Goal: Transaction & Acquisition: Purchase product/service

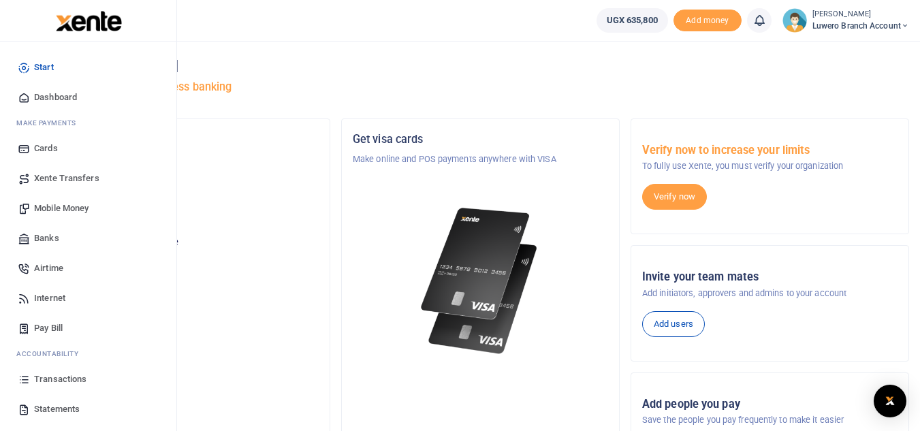
click at [69, 405] on span "Statements" at bounding box center [57, 409] width 46 height 14
click at [63, 210] on span "Mobile Money" at bounding box center [61, 208] width 54 height 14
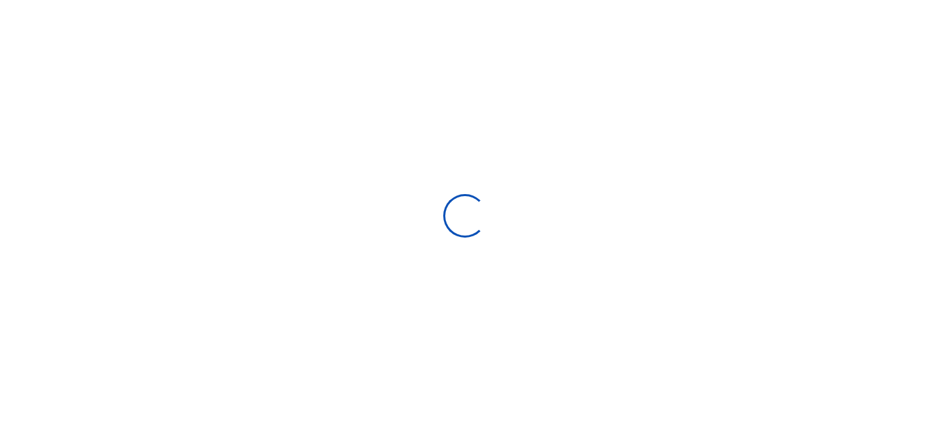
select select "ALL"
type input "07/29/2025 - 08/27/2025"
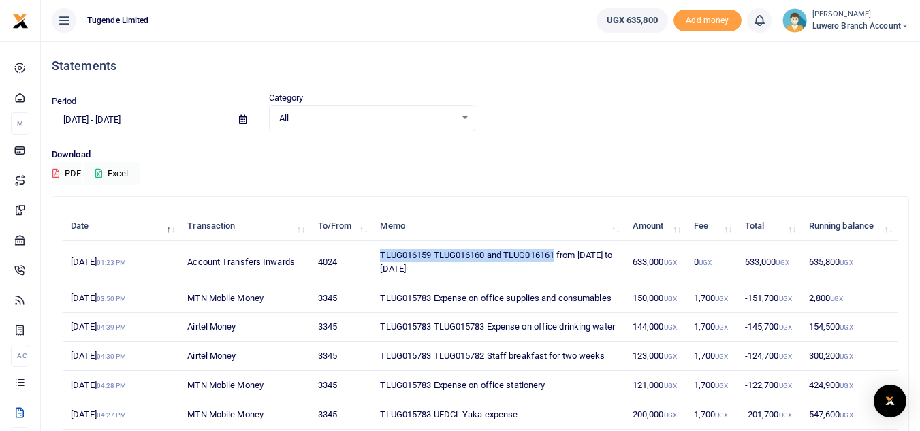
drag, startPoint x: 556, startPoint y: 254, endPoint x: 372, endPoint y: 260, distance: 184.5
click tr "26th Aug 2025 01:23 PM Account Transfers Inwards 4024 TLUG016159 TLUG016160 and…"
copy tr "TLUG016159 TLUG016160 and TLUG016161"
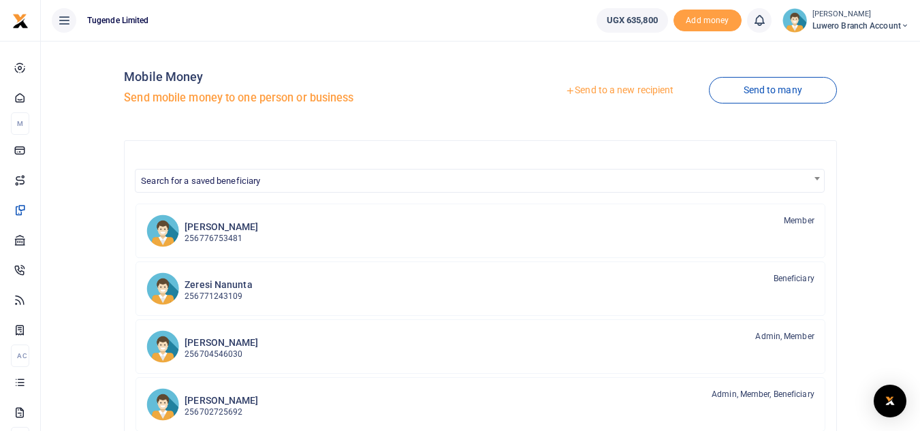
click at [632, 93] on link "Send to a new recipient" at bounding box center [619, 90] width 178 height 25
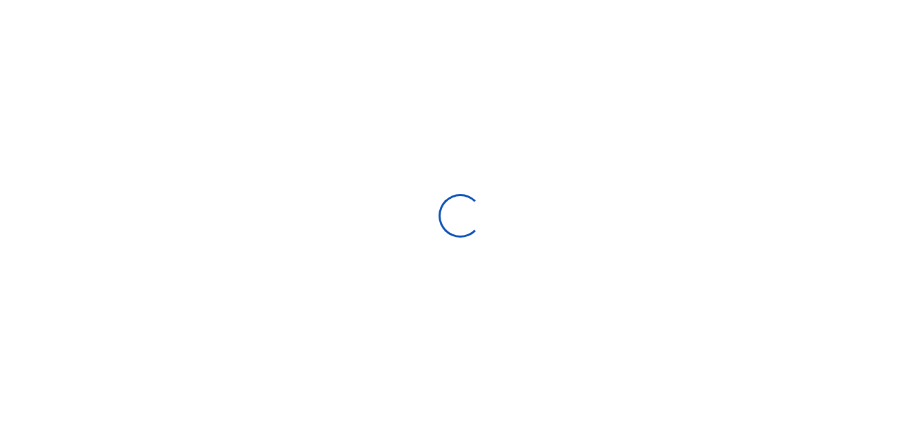
select select "Loading bundles"
select select
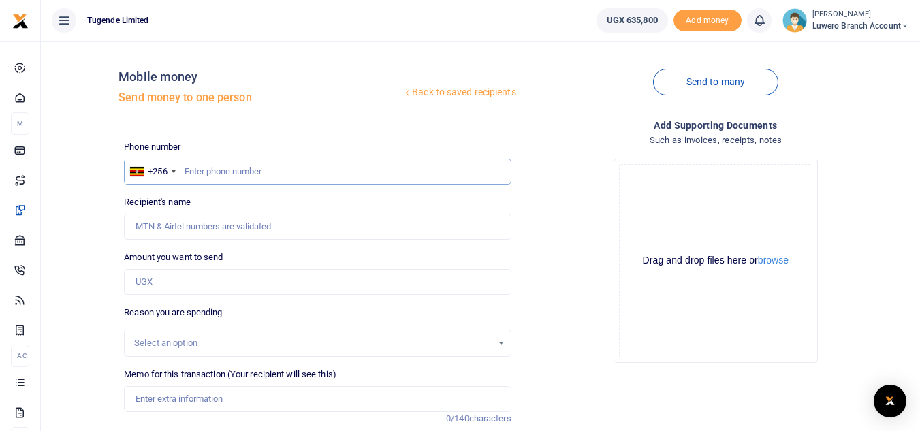
click at [194, 170] on input "text" at bounding box center [317, 172] width 387 height 26
paste input "755020363"
type input "755020363"
type input "[PERSON_NAME]"
click at [180, 290] on input "Amount you want to send" at bounding box center [317, 282] width 387 height 26
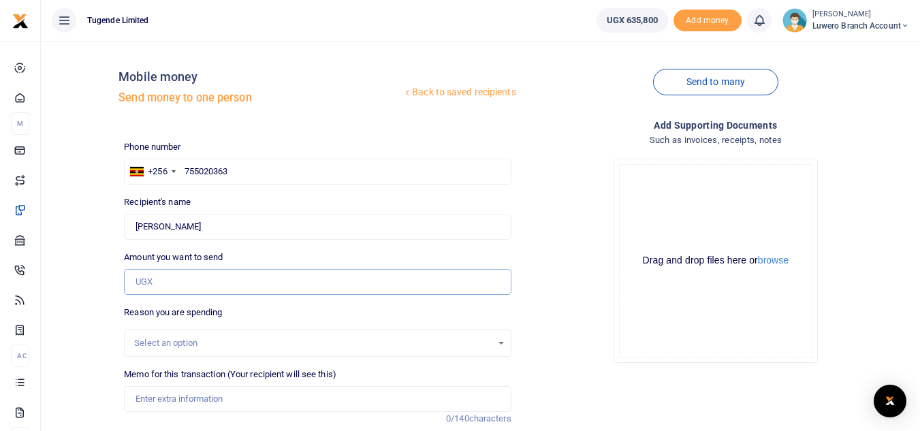
paste input "180000"
type input "180,000"
click at [504, 343] on div "Select an option" at bounding box center [317, 343] width 385 height 15
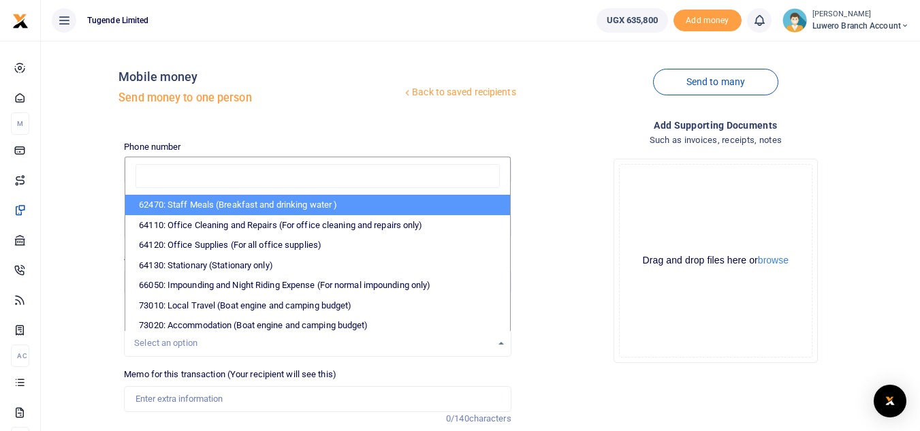
click at [297, 200] on li "62470: Staff Meals (Breakfast and drinking water )" at bounding box center [317, 205] width 384 height 20
select select "23"
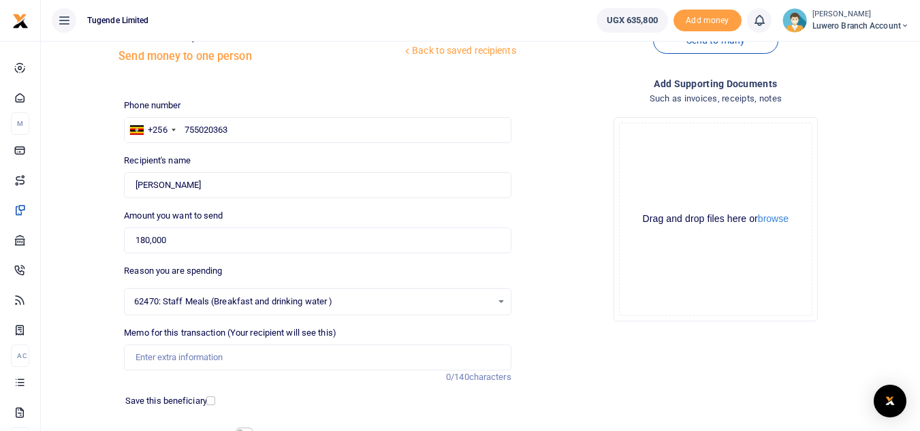
scroll to position [47, 0]
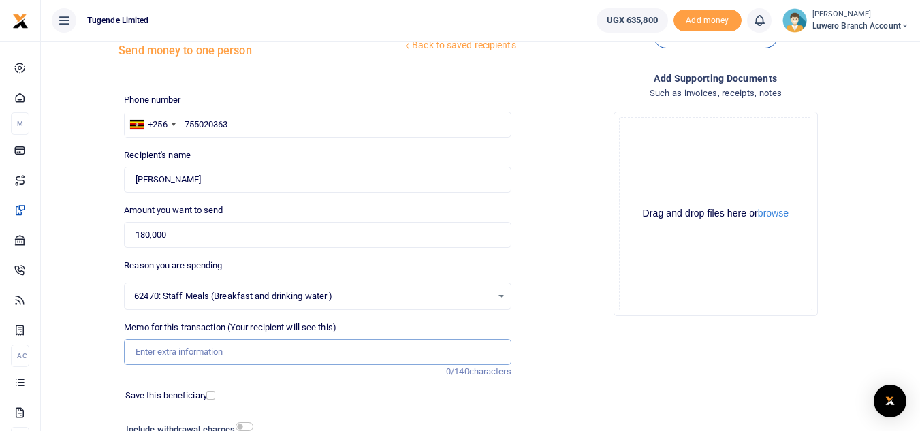
click at [189, 359] on input "Memo for this transaction (Your recipient will see this)" at bounding box center [317, 352] width 387 height 26
paste input "TLUG016159 TLUG016160 and TLUG016161"
click at [276, 354] on input "TLUG016159 TLUG016160 and TLUG016161" at bounding box center [317, 352] width 387 height 26
click at [321, 350] on input "TLUG016159 TLUG016160 TLUG016161" at bounding box center [317, 352] width 387 height 26
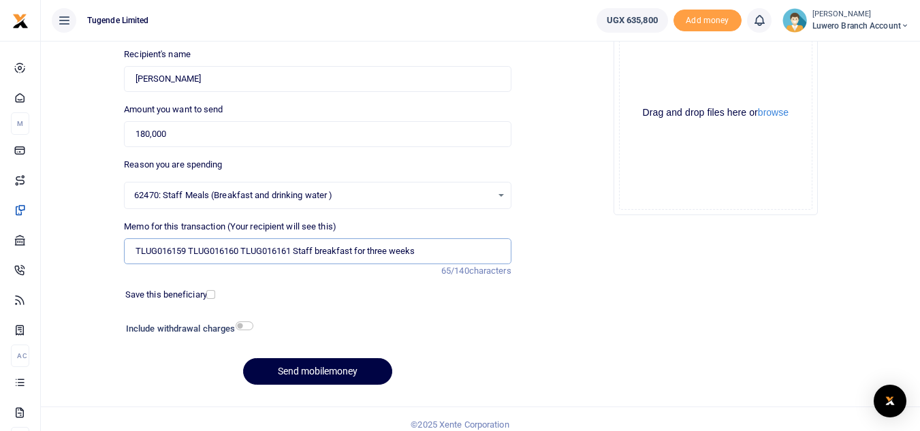
scroll to position [154, 0]
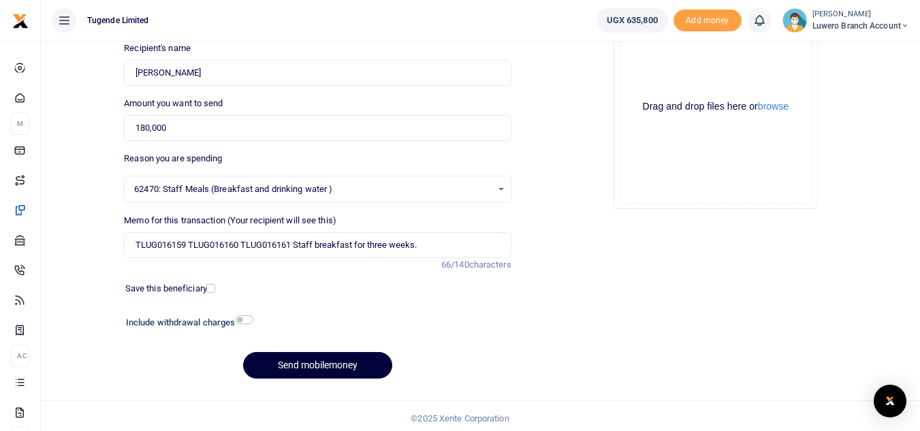
click at [340, 361] on button "Send mobilemoney" at bounding box center [317, 365] width 149 height 27
click at [336, 363] on button "Send mobilemoney" at bounding box center [317, 365] width 149 height 27
click at [454, 249] on input "TLUG016159 TLUG016160 TLUG016161 Staff breakfast for three weeks." at bounding box center [317, 245] width 387 height 26
type input "TLUG016159 TLUG016160 TLUG016161 Staff breakfast for three weeks"
click at [303, 368] on button "Send mobilemoney" at bounding box center [317, 365] width 149 height 27
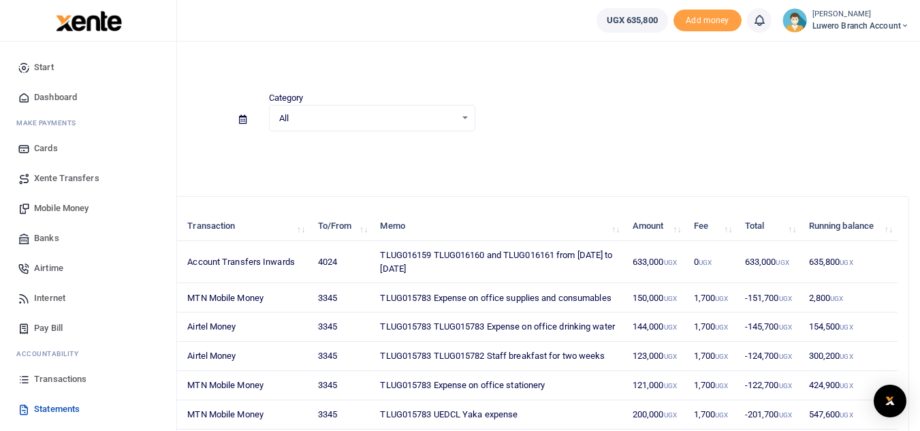
click at [69, 374] on span "Transactions" at bounding box center [60, 379] width 52 height 14
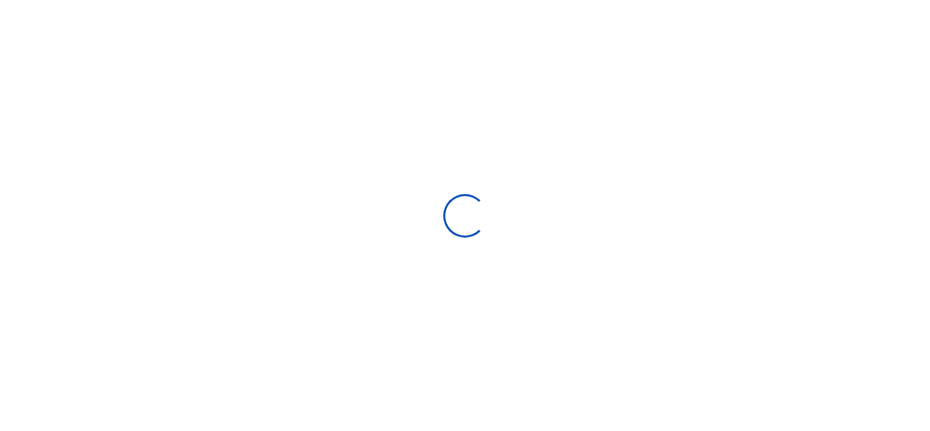
select select
type input "[DATE] - [DATE]"
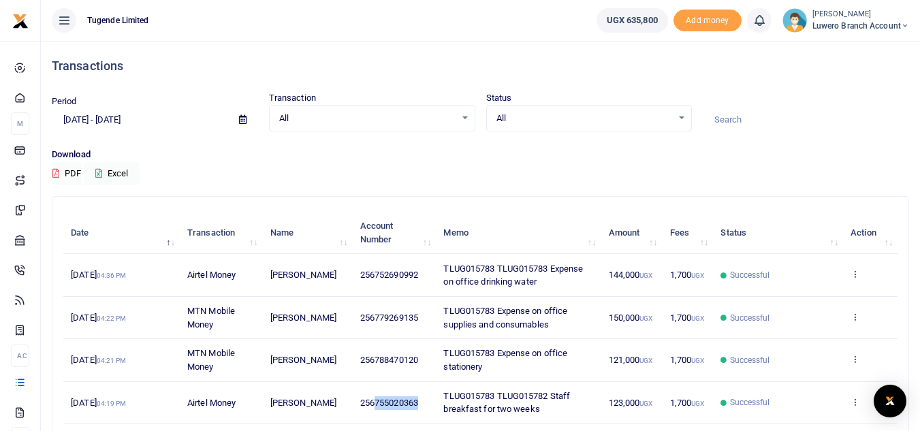
drag, startPoint x: 422, startPoint y: 400, endPoint x: 377, endPoint y: 408, distance: 45.7
click at [377, 408] on td "256755020363" at bounding box center [395, 403] width 84 height 42
copy span "755020363"
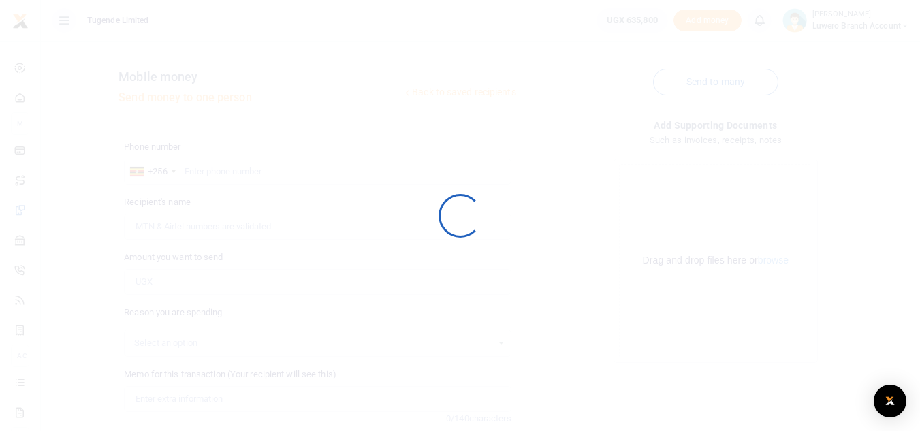
scroll to position [154, 0]
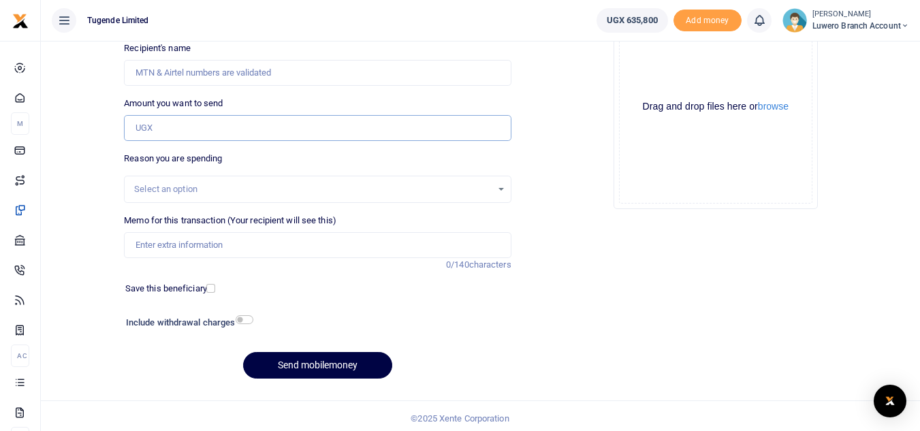
click at [188, 138] on input "Amount you want to send" at bounding box center [317, 128] width 387 height 26
paste input "144000"
type input "144,000"
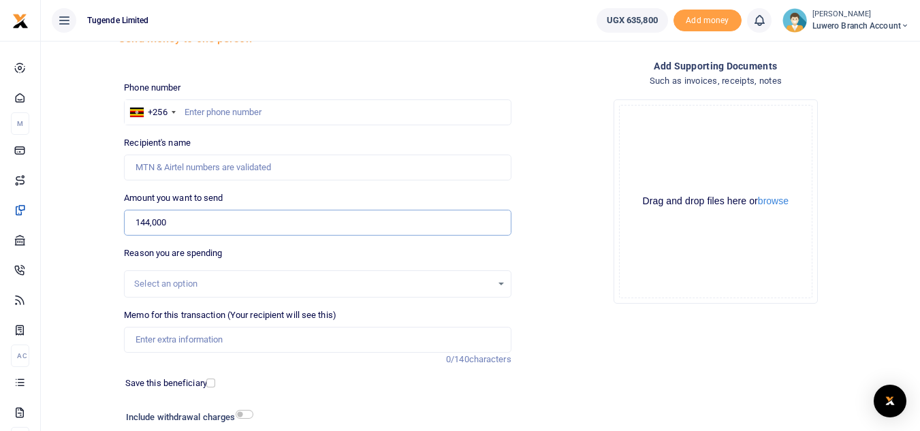
scroll to position [44, 0]
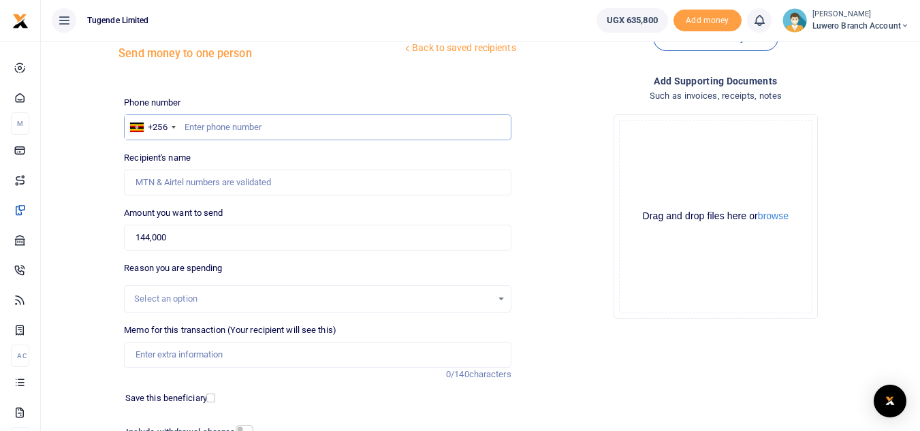
click at [196, 129] on input "text" at bounding box center [317, 127] width 387 height 26
paste input "752690992"
type input "752690992"
type input "[PERSON_NAME]"
type input "752690992"
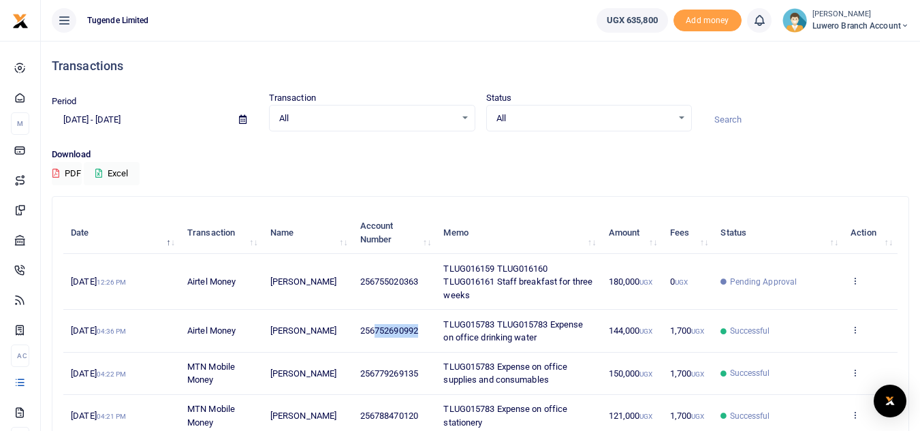
drag, startPoint x: 428, startPoint y: 330, endPoint x: 377, endPoint y: 337, distance: 51.5
click at [377, 337] on td "256752690992" at bounding box center [395, 331] width 84 height 42
drag, startPoint x: 496, startPoint y: 281, endPoint x: 442, endPoint y: 284, distance: 54.6
click at [442, 284] on td "TLUG016159 TLUG016160 TLUG016161 Staff breakfast for three weeks" at bounding box center [518, 282] width 165 height 56
copy span "TLUG016161"
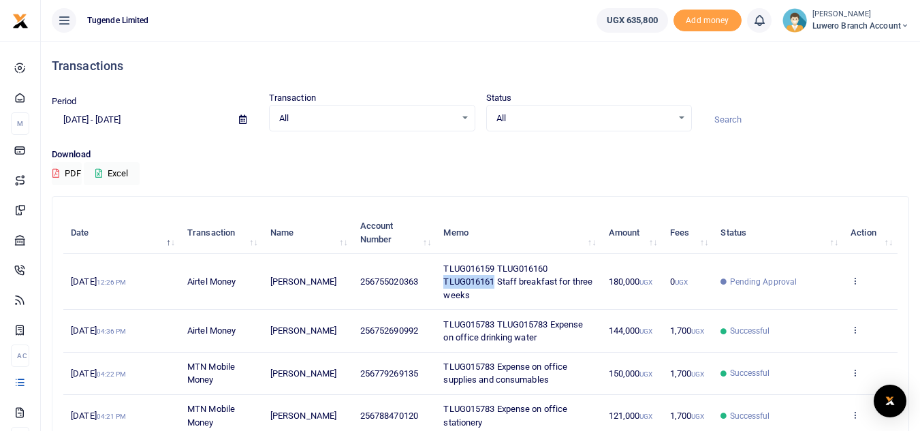
copy span "TLUG016161"
click at [807, 18] on div "sylvia namugerwa Luwero Branch Account" at bounding box center [845, 20] width 127 height 25
click at [843, 101] on link "Logout" at bounding box center [856, 99] width 108 height 19
drag, startPoint x: 554, startPoint y: 267, endPoint x: 504, endPoint y: 265, distance: 49.7
click at [504, 265] on td "TLUG016159 TLUG016160 TLUG016161 Staff breakfast for three weeks" at bounding box center [518, 282] width 165 height 56
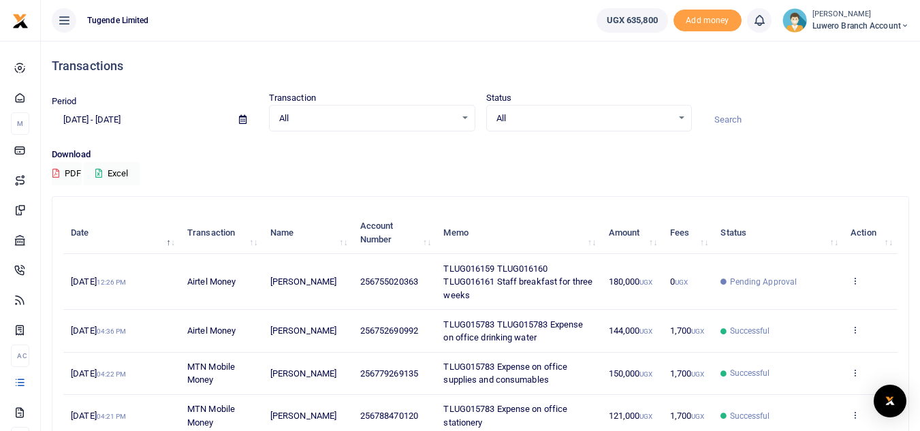
click at [497, 278] on span "TLUG016159 TLUG016160 TLUG016161 Staff breakfast for three weeks" at bounding box center [517, 281] width 149 height 37
drag, startPoint x: 497, startPoint y: 278, endPoint x: 498, endPoint y: 268, distance: 10.3
click at [498, 268] on span "TLUG016159 TLUG016160 TLUG016161 Staff breakfast for three weeks" at bounding box center [517, 281] width 149 height 37
copy span "TLUG016160 TLUG016161"
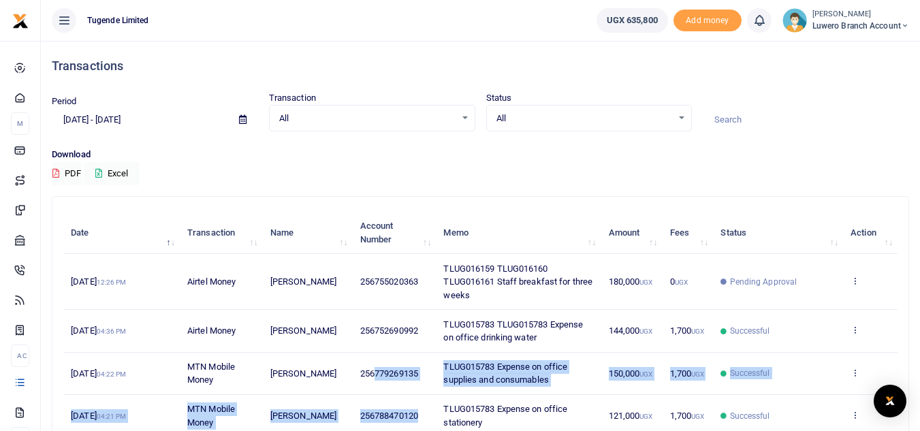
drag, startPoint x: 423, startPoint y: 412, endPoint x: 374, endPoint y: 387, distance: 55.4
click at [374, 387] on tbody "27th Aug 2025 12:26 PM Airtel Money Sandra Kagoya 256755020363 TLUG016159 TLUG0…" at bounding box center [480, 415] width 834 height 323
click at [429, 412] on td "256788470120" at bounding box center [395, 416] width 84 height 42
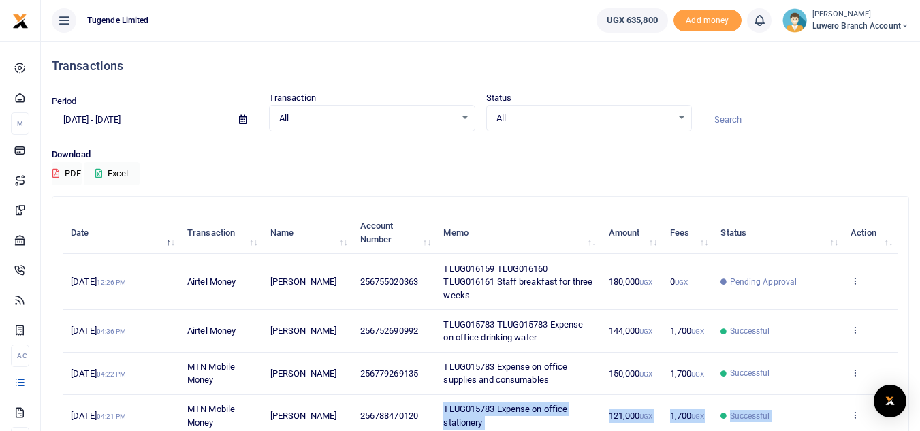
drag, startPoint x: 427, startPoint y: 413, endPoint x: 395, endPoint y: 418, distance: 31.7
click at [395, 418] on body "Start Dashboard M ake Payments Cards Xente Transfers Mobile Money Banks Airtime…" at bounding box center [460, 335] width 920 height 671
click at [419, 415] on div at bounding box center [460, 422] width 238 height 16
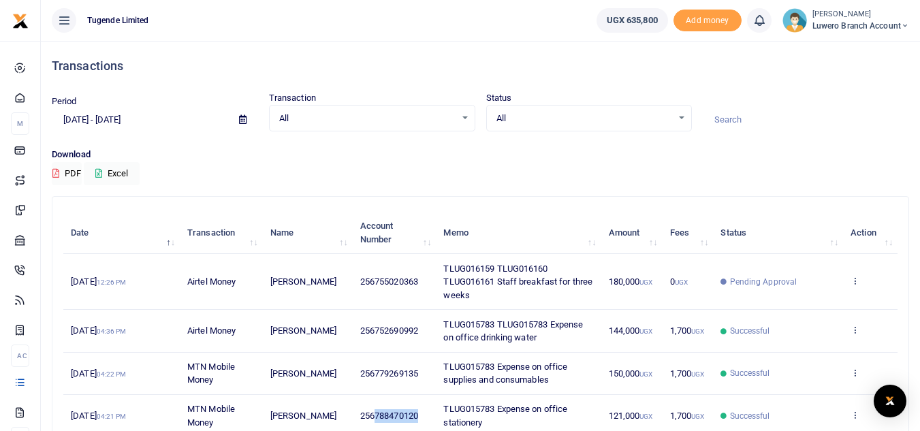
drag, startPoint x: 421, startPoint y: 412, endPoint x: 376, endPoint y: 409, distance: 44.4
click at [376, 409] on td "256788470120" at bounding box center [395, 416] width 84 height 42
copy span "788470120"
drag, startPoint x: 423, startPoint y: 372, endPoint x: 375, endPoint y: 378, distance: 48.7
click at [375, 378] on td "256779269135" at bounding box center [395, 374] width 84 height 42
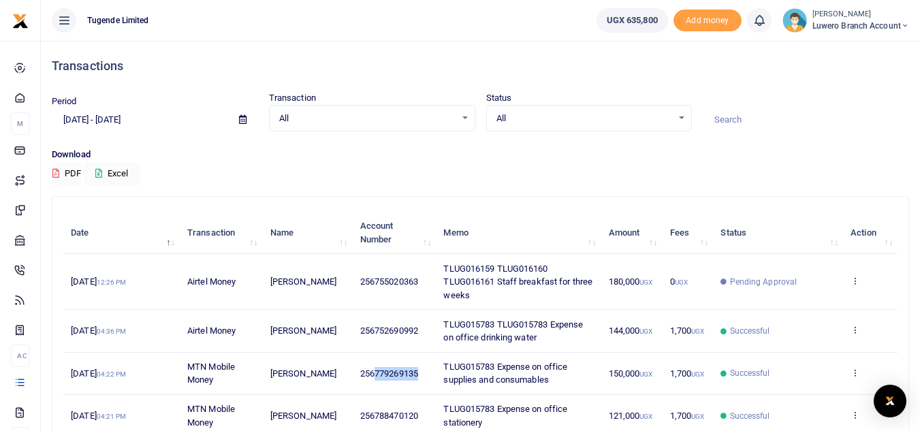
copy span "779269135"
click at [844, 26] on span "Luwero Branch Account" at bounding box center [860, 26] width 97 height 12
click at [832, 99] on link "Logout" at bounding box center [856, 99] width 108 height 19
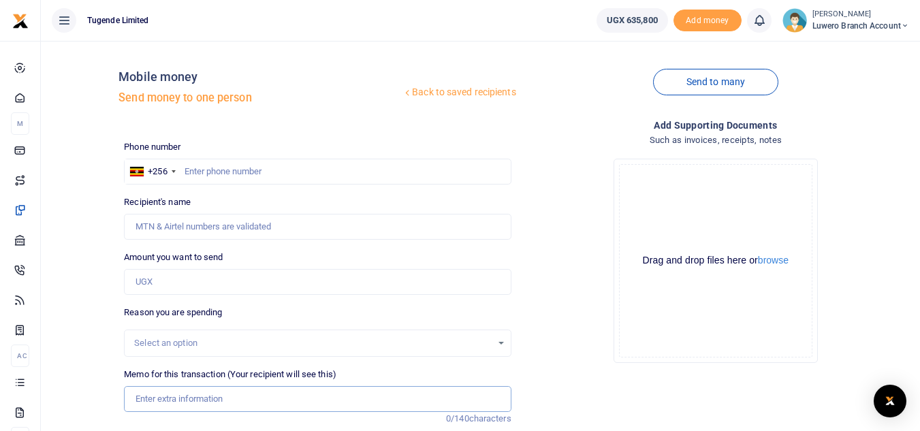
click at [204, 397] on input "Memo for this transaction (Your recipient will see this)" at bounding box center [317, 399] width 387 height 26
paste input "TLUG016160 TLUG016161"
type input "TLUG016160 TLUG016161"
click at [196, 174] on input "text" at bounding box center [317, 172] width 387 height 26
paste input "752690992"
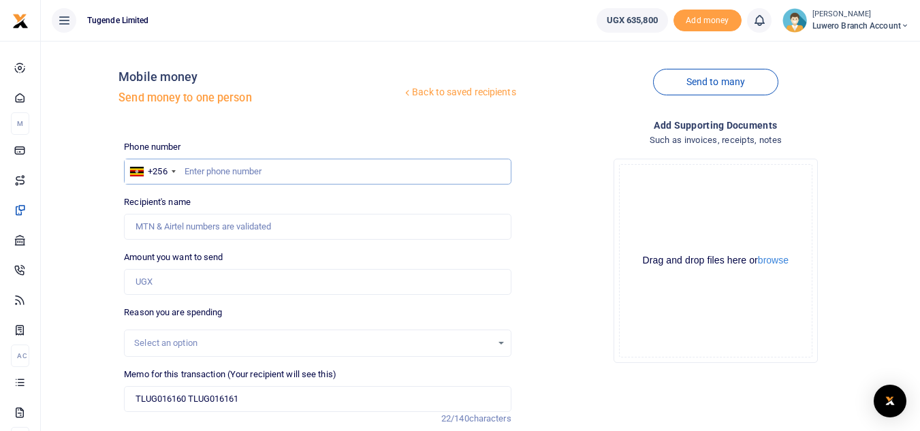
type input "752690992"
type input "Martin Mwanda"
type input "752690992"
click at [184, 280] on input "Amount you want to send" at bounding box center [317, 282] width 387 height 26
paste input "144000"
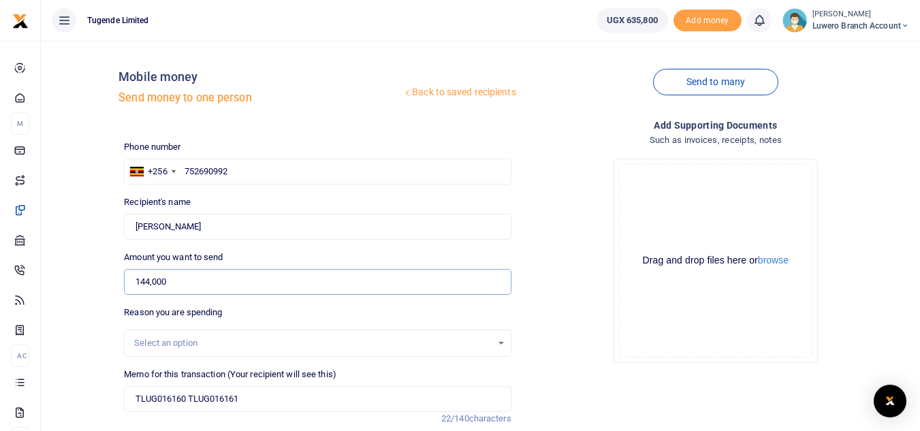
type input "144,000"
click at [210, 344] on div "Select an option" at bounding box center [312, 343] width 357 height 14
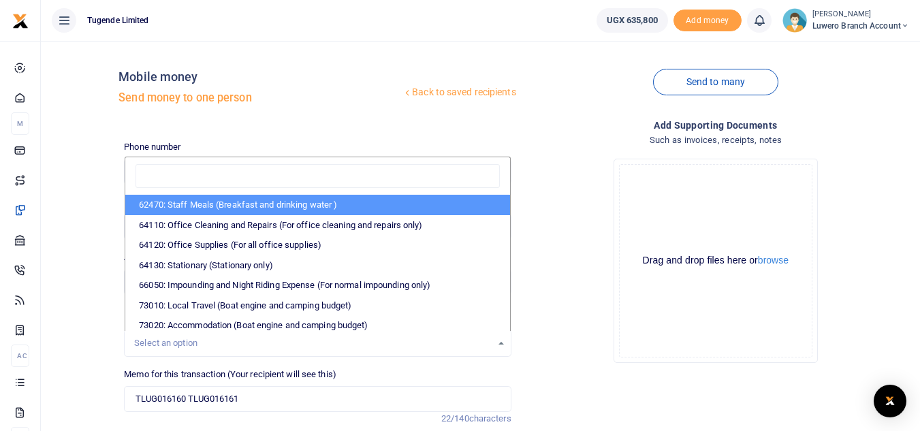
click at [254, 208] on li "62470: Staff Meals (Breakfast and drinking water )" at bounding box center [317, 205] width 384 height 20
select select "23"
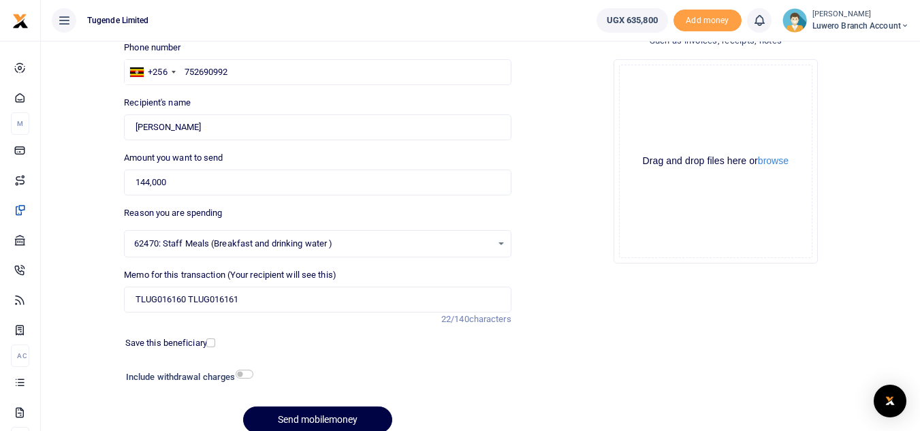
scroll to position [138, 0]
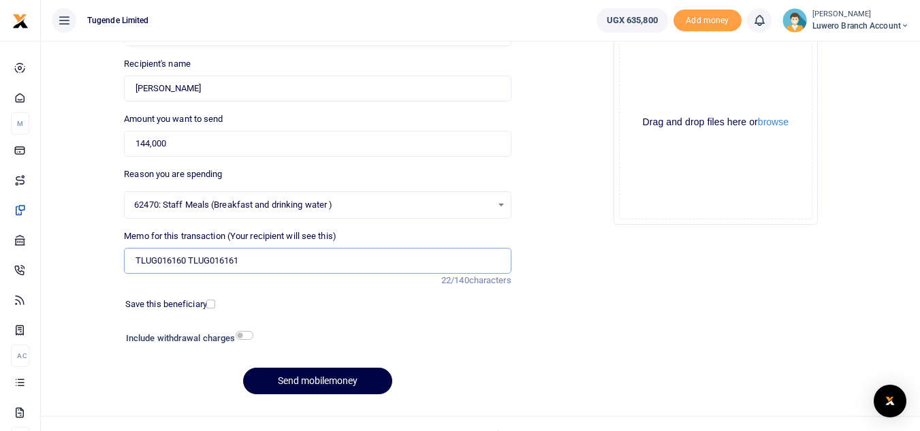
click at [314, 266] on input "TLUG016160 TLUG016161" at bounding box center [317, 261] width 387 height 26
type input "TLUG016160 TLUG016161 Drinking water for two weeks"
click at [329, 376] on button "Send mobilemoney" at bounding box center [317, 381] width 149 height 27
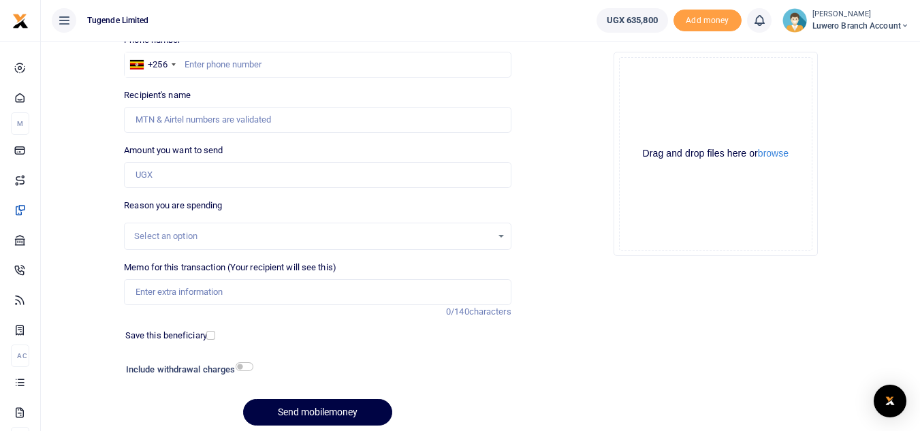
scroll to position [103, 0]
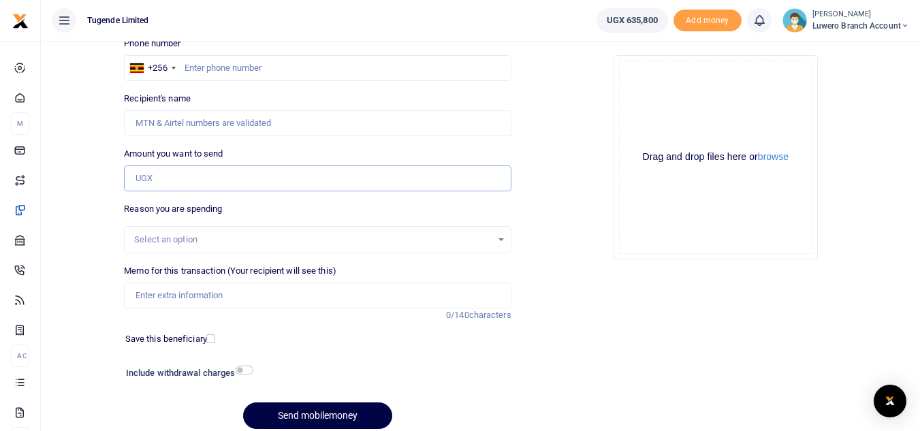
click at [162, 179] on input "Amount you want to send" at bounding box center [317, 178] width 387 height 26
paste input "113000"
type input "113,000"
click at [184, 297] on input "Memo for this transaction (Your recipient will see this)" at bounding box center [317, 295] width 387 height 26
paste input "TLUG016161"
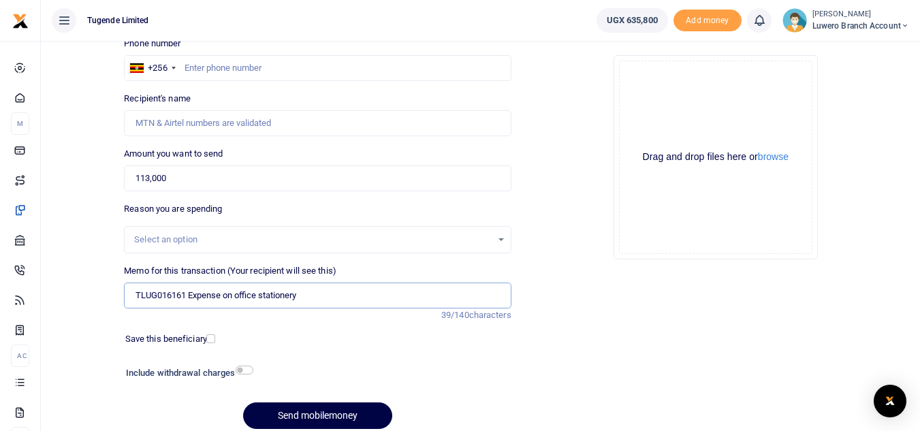
type input "TLUG016161 Expense on office stationery"
click at [215, 235] on div "Select an option" at bounding box center [312, 240] width 357 height 14
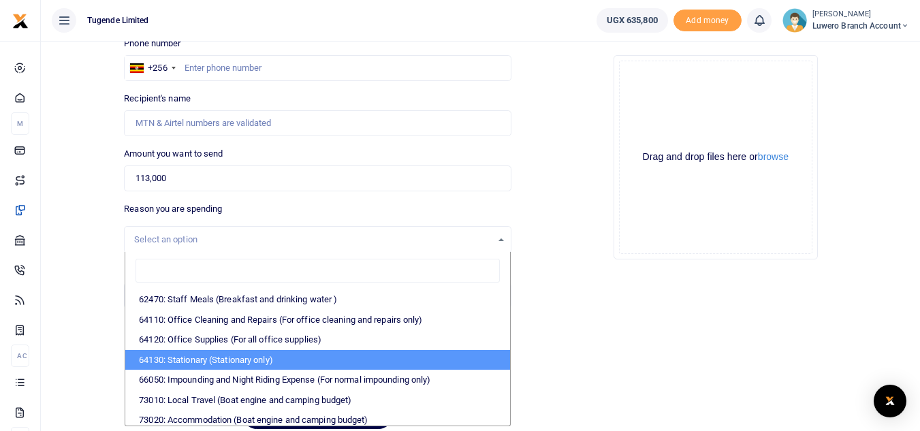
click at [215, 358] on li "64130: Stationary (Stationary only)" at bounding box center [317, 360] width 384 height 20
select select "26"
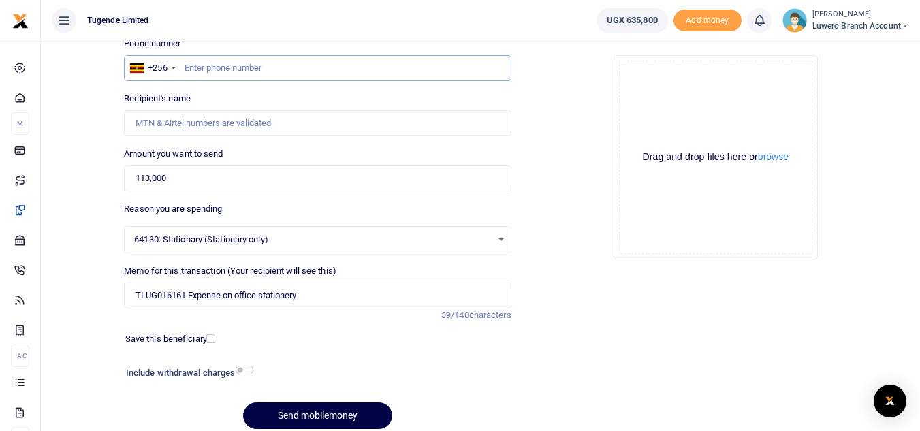
click at [189, 64] on input "text" at bounding box center [317, 68] width 387 height 26
paste input "788470120"
type input "788470120"
type input "[PERSON_NAME]"
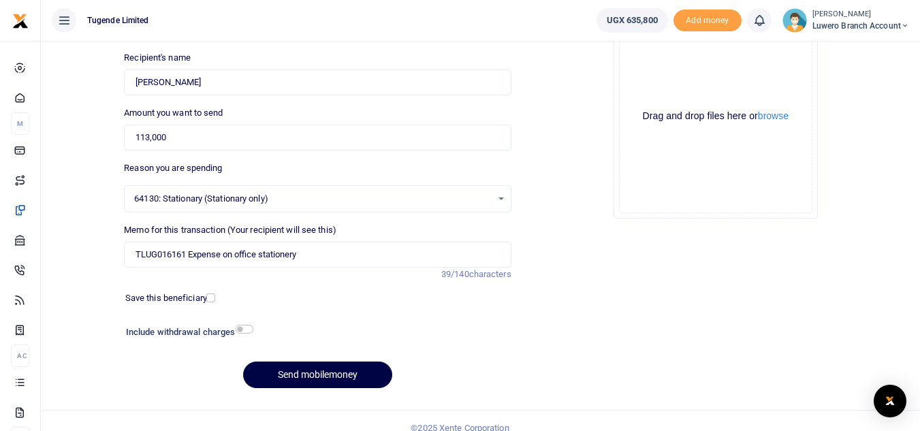
scroll to position [159, 0]
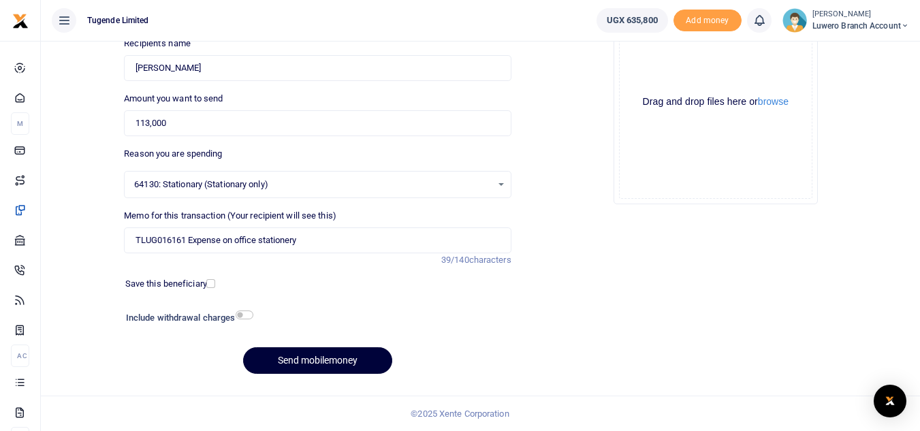
type input "788470120"
click at [319, 356] on button "Send mobilemoney" at bounding box center [317, 360] width 149 height 27
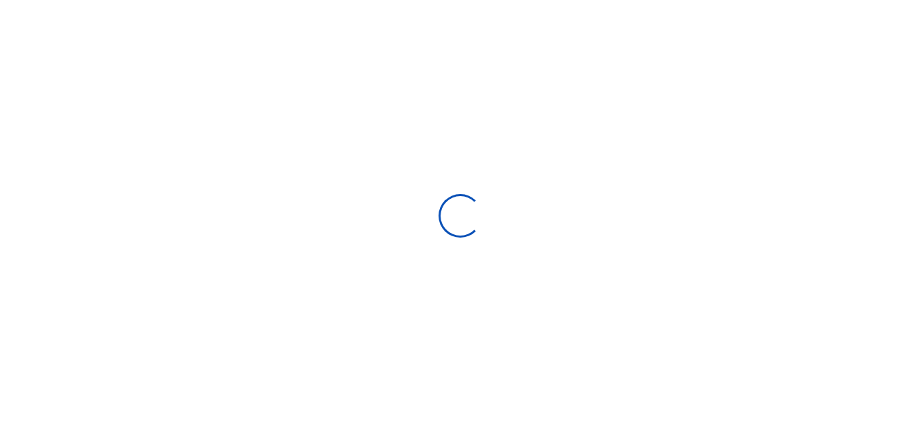
select select
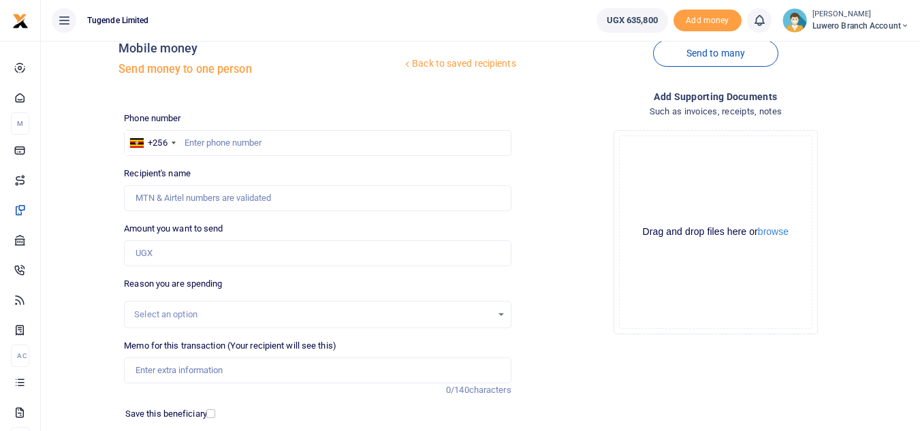
scroll to position [18, 0]
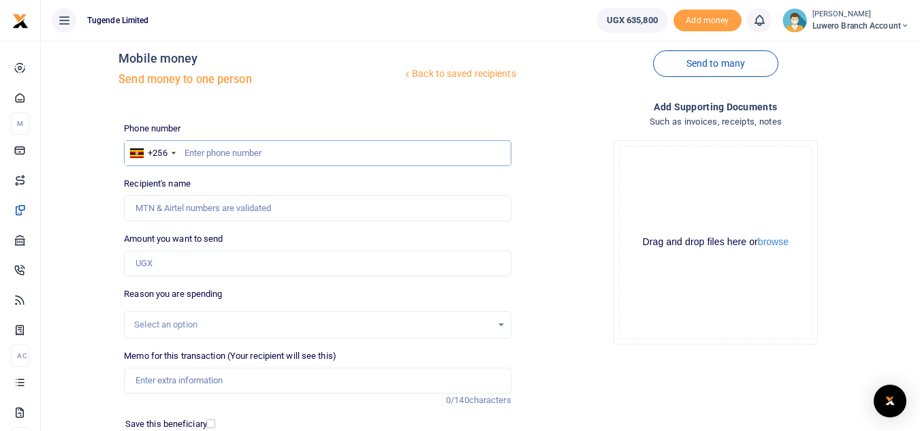
click at [191, 154] on input "text" at bounding box center [317, 153] width 387 height 26
paste input "779269135"
type input "779269135"
type input "[PERSON_NAME]"
type input "779269135"
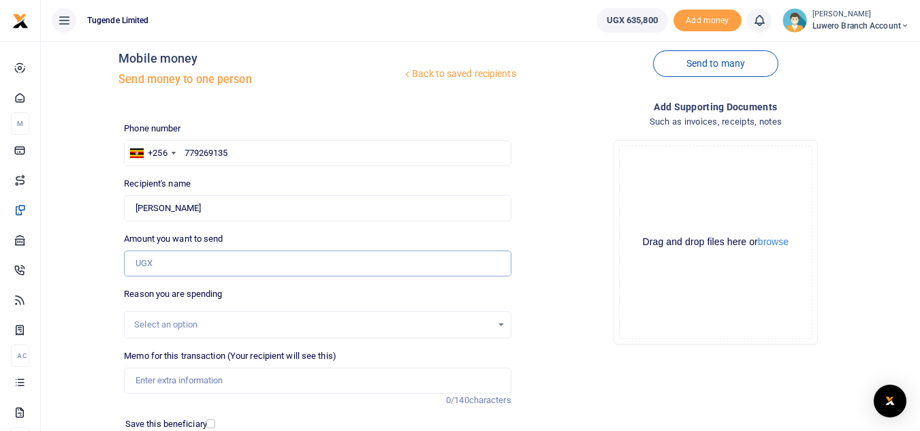
click at [193, 261] on input "Amount you want to send" at bounding box center [317, 263] width 387 height 26
paste input "190000"
type input "190,000"
click at [381, 326] on div "Select an option" at bounding box center [312, 325] width 357 height 14
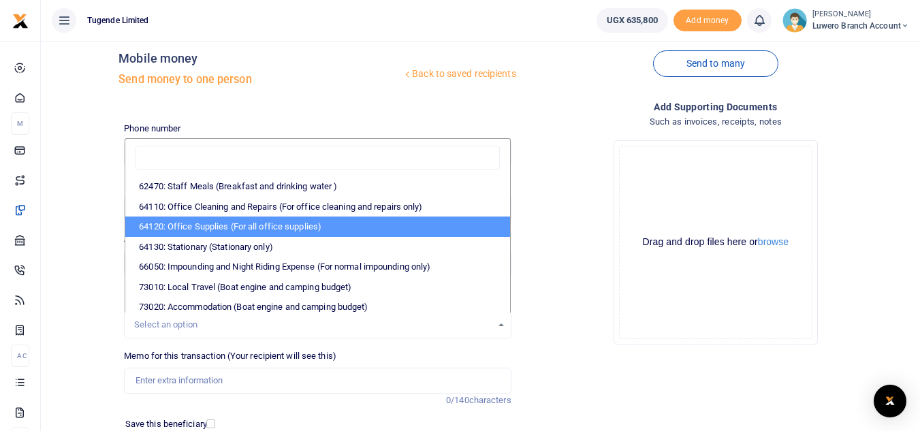
click at [287, 221] on li "64120: Office Supplies (For all office supplies)" at bounding box center [317, 226] width 384 height 20
select select "25"
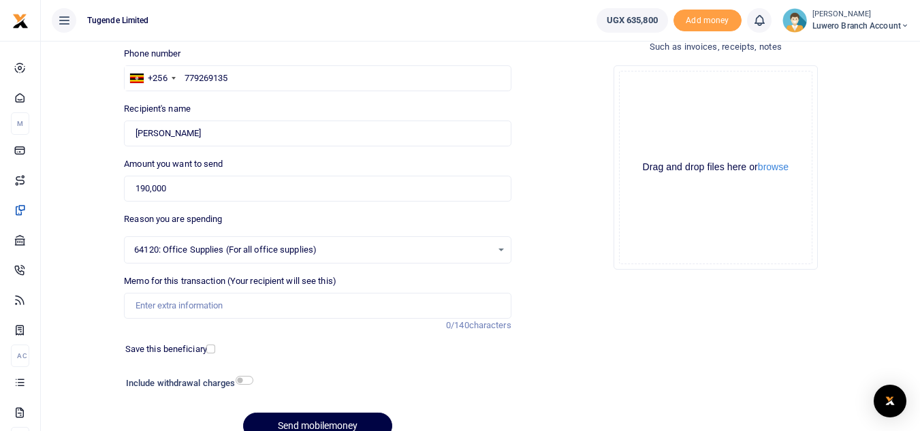
scroll to position [92, 0]
click at [192, 310] on input "Memo for this transaction (Your recipient will see this)" at bounding box center [317, 307] width 387 height 26
paste input "TLUG016161"
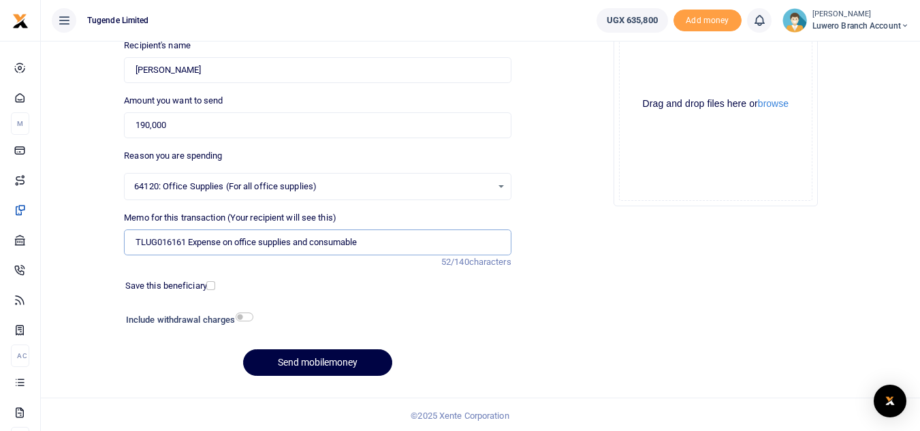
scroll to position [159, 0]
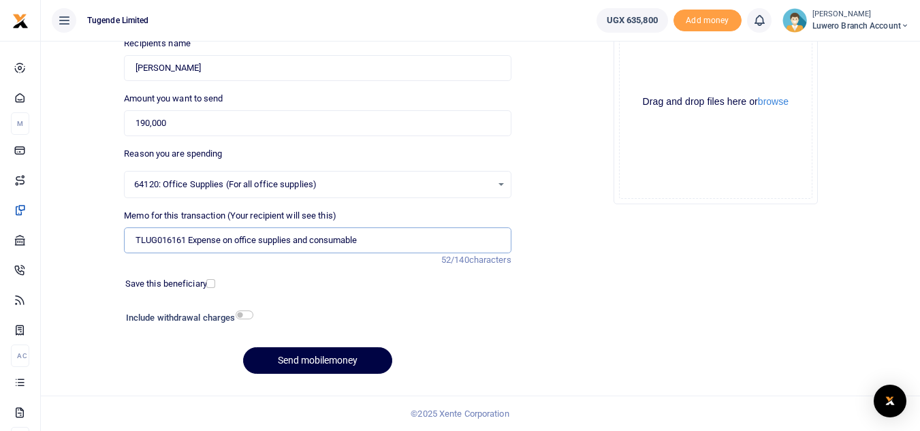
type input "TLUG016161 Expense on office supplies and consumable"
click at [328, 357] on button "Send mobilemoney" at bounding box center [317, 360] width 149 height 27
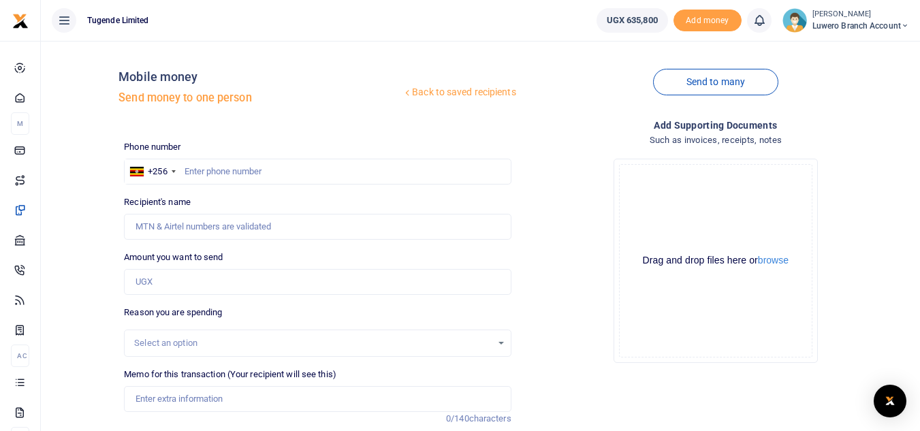
click at [826, 27] on span "Luwero Branch Account" at bounding box center [860, 26] width 97 height 12
click at [831, 93] on link "Logout" at bounding box center [856, 99] width 108 height 19
